Goal: Book appointment/travel/reservation

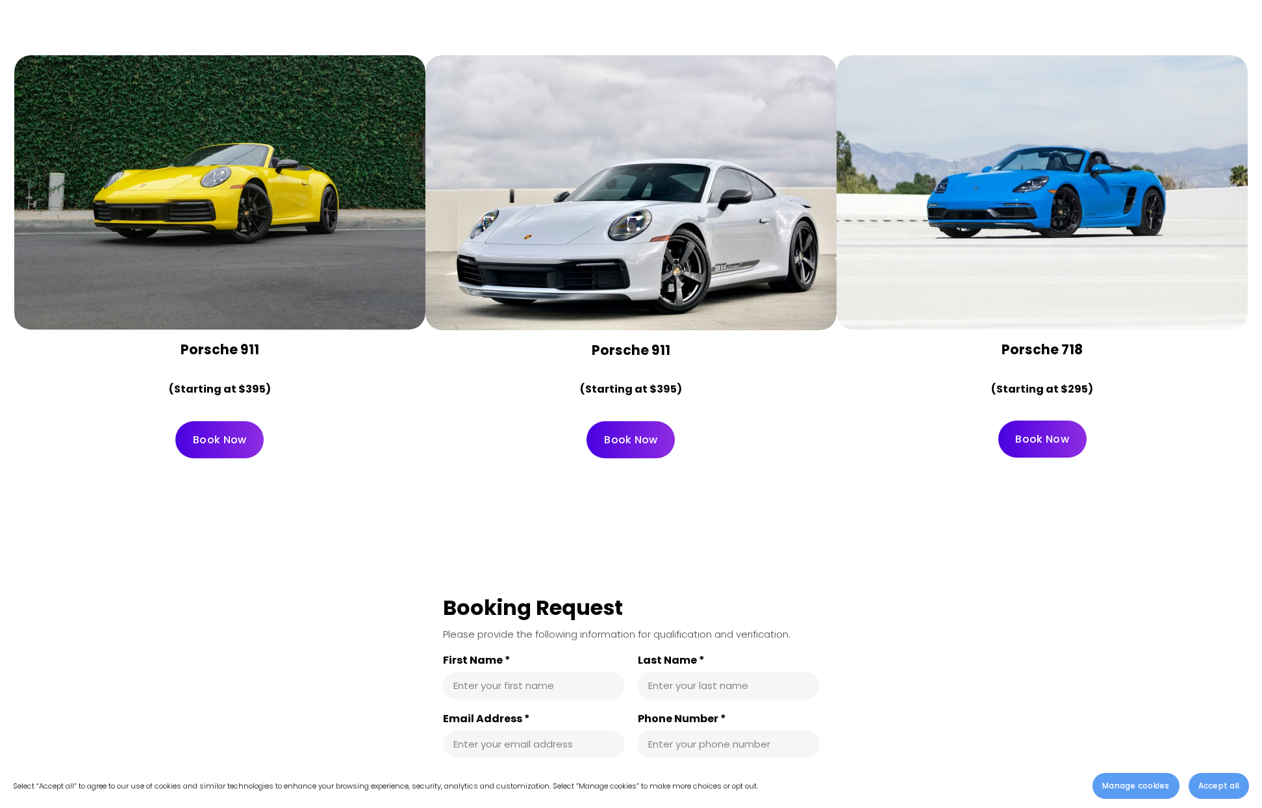
scroll to position [301, 0]
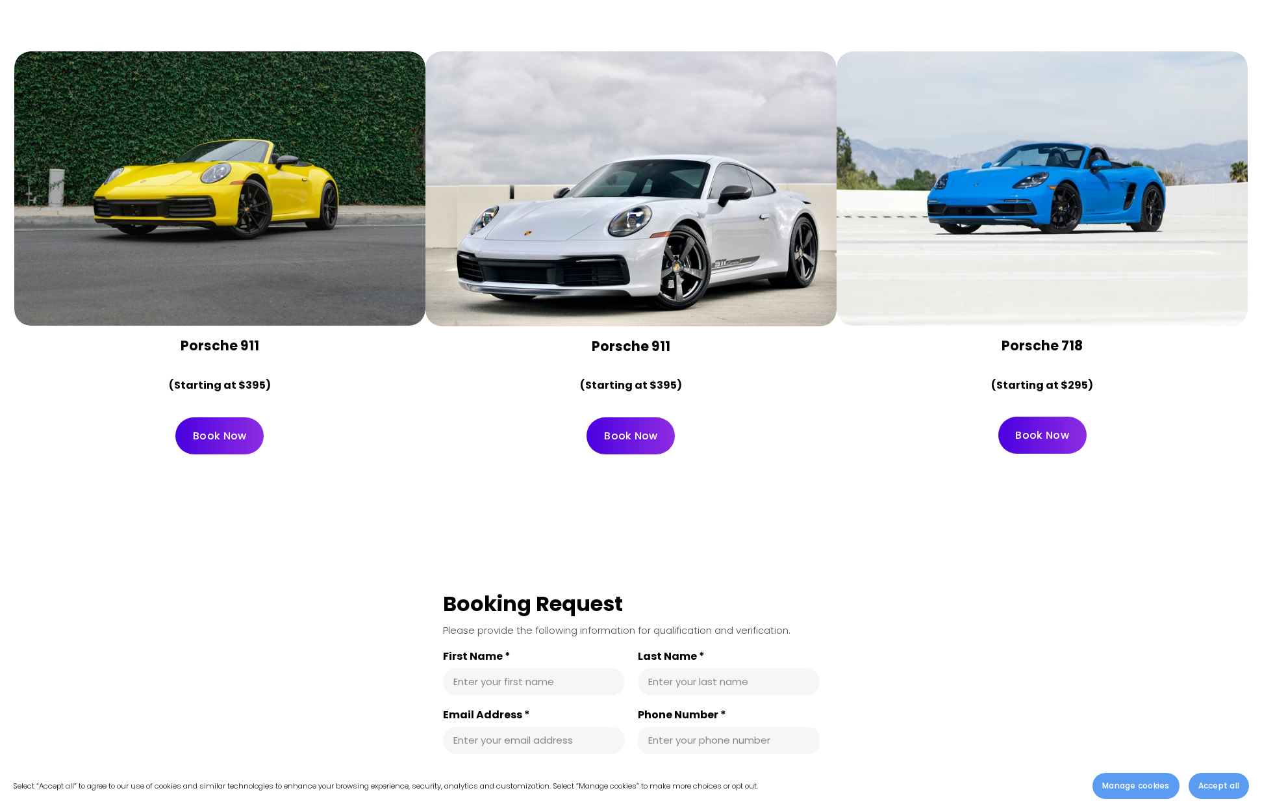
click at [645, 431] on link "Book Now" at bounding box center [631, 435] width 88 height 37
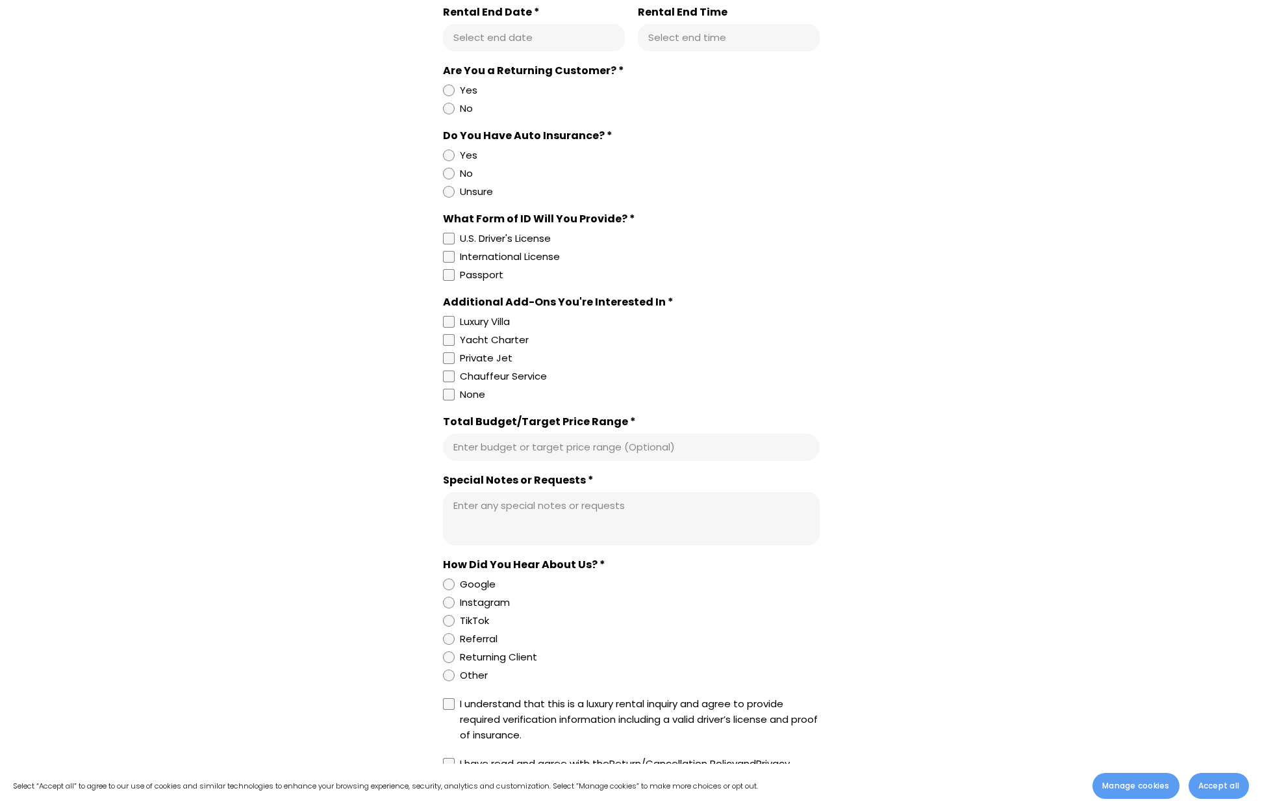
scroll to position [888, 0]
